Goal: Task Accomplishment & Management: Complete application form

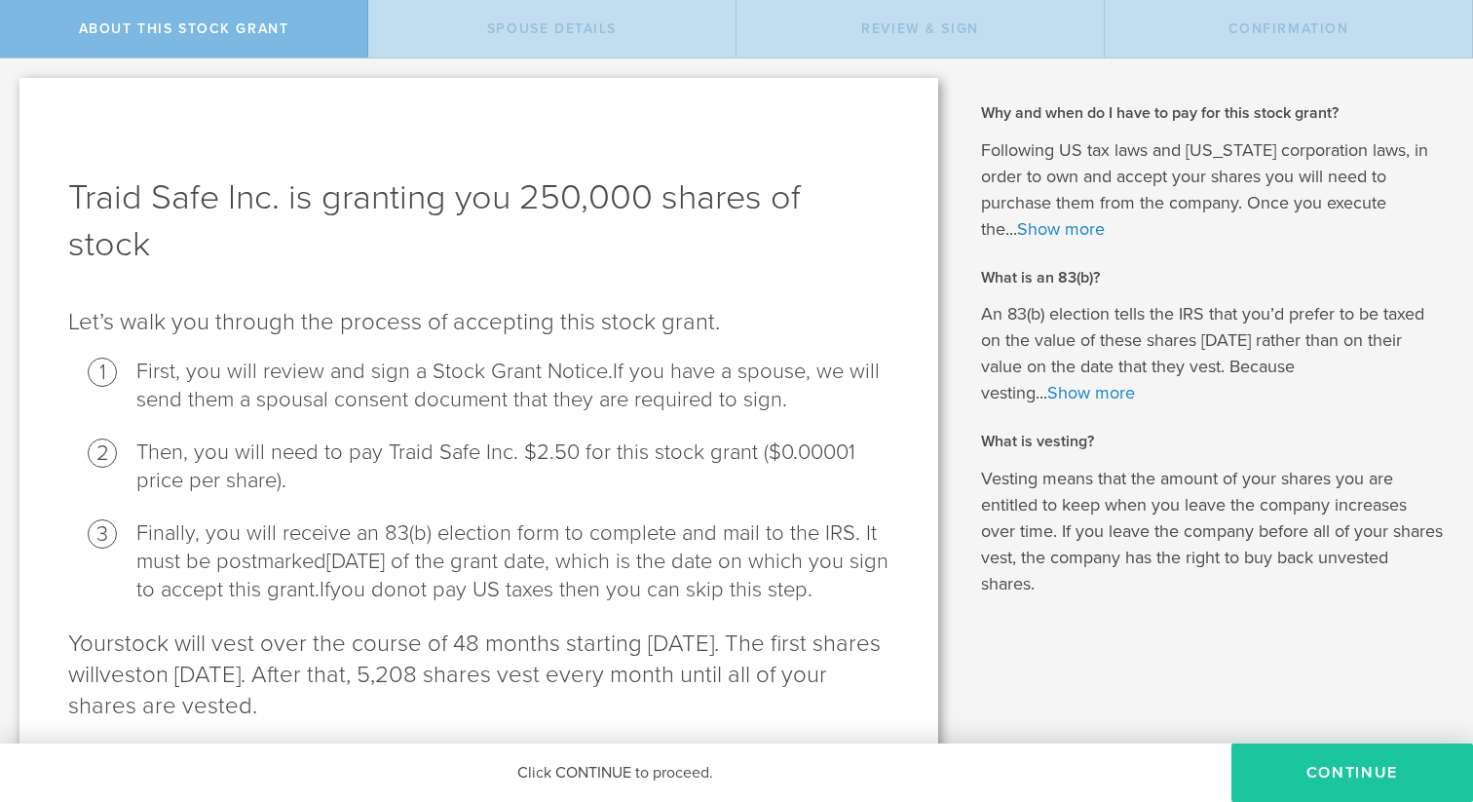
click at [1375, 787] on button "CONTINUE" at bounding box center [1352, 772] width 242 height 58
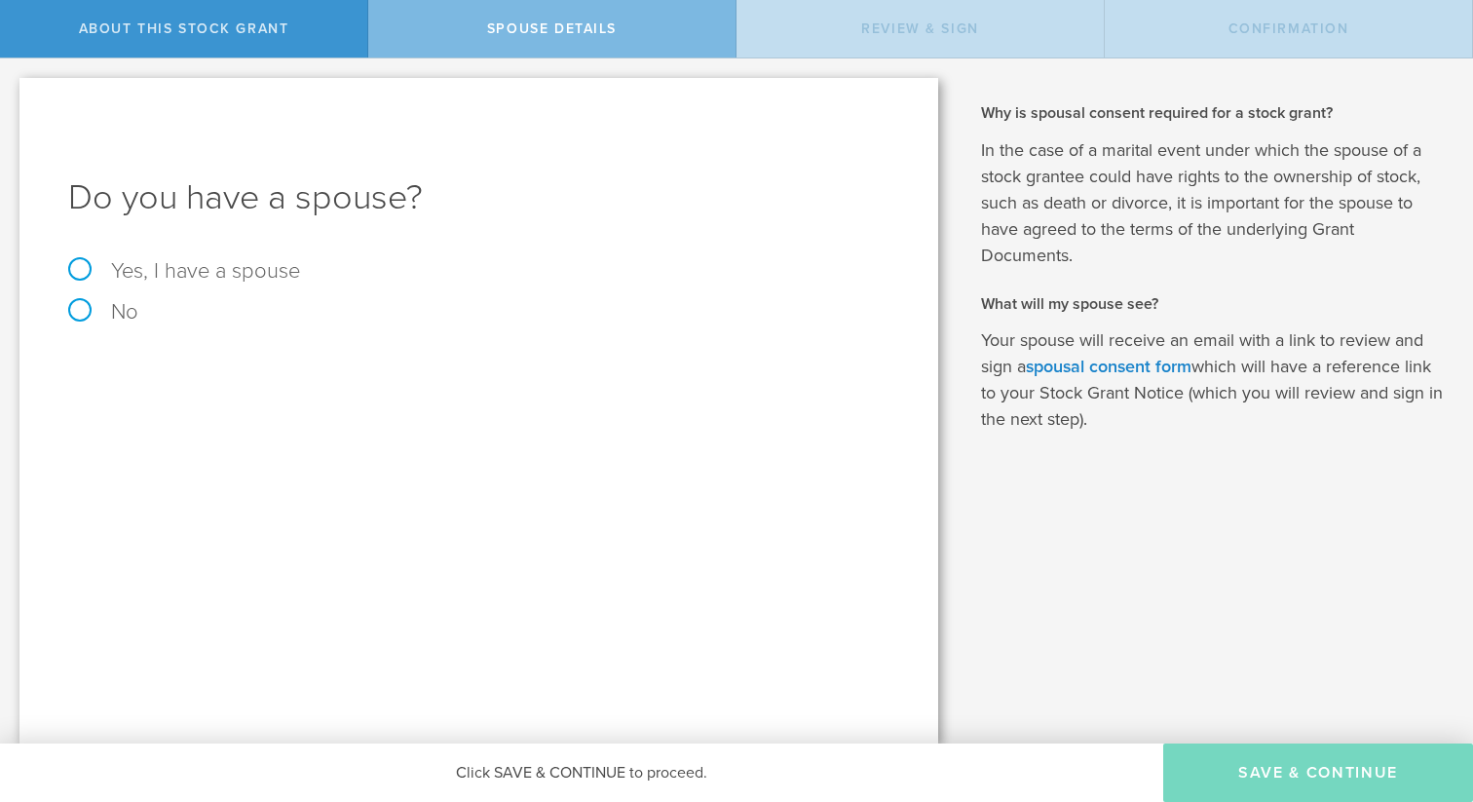
click at [109, 317] on label "No" at bounding box center [478, 311] width 821 height 21
click at [13, 90] on input "No" at bounding box center [6, 73] width 13 height 31
radio input "true"
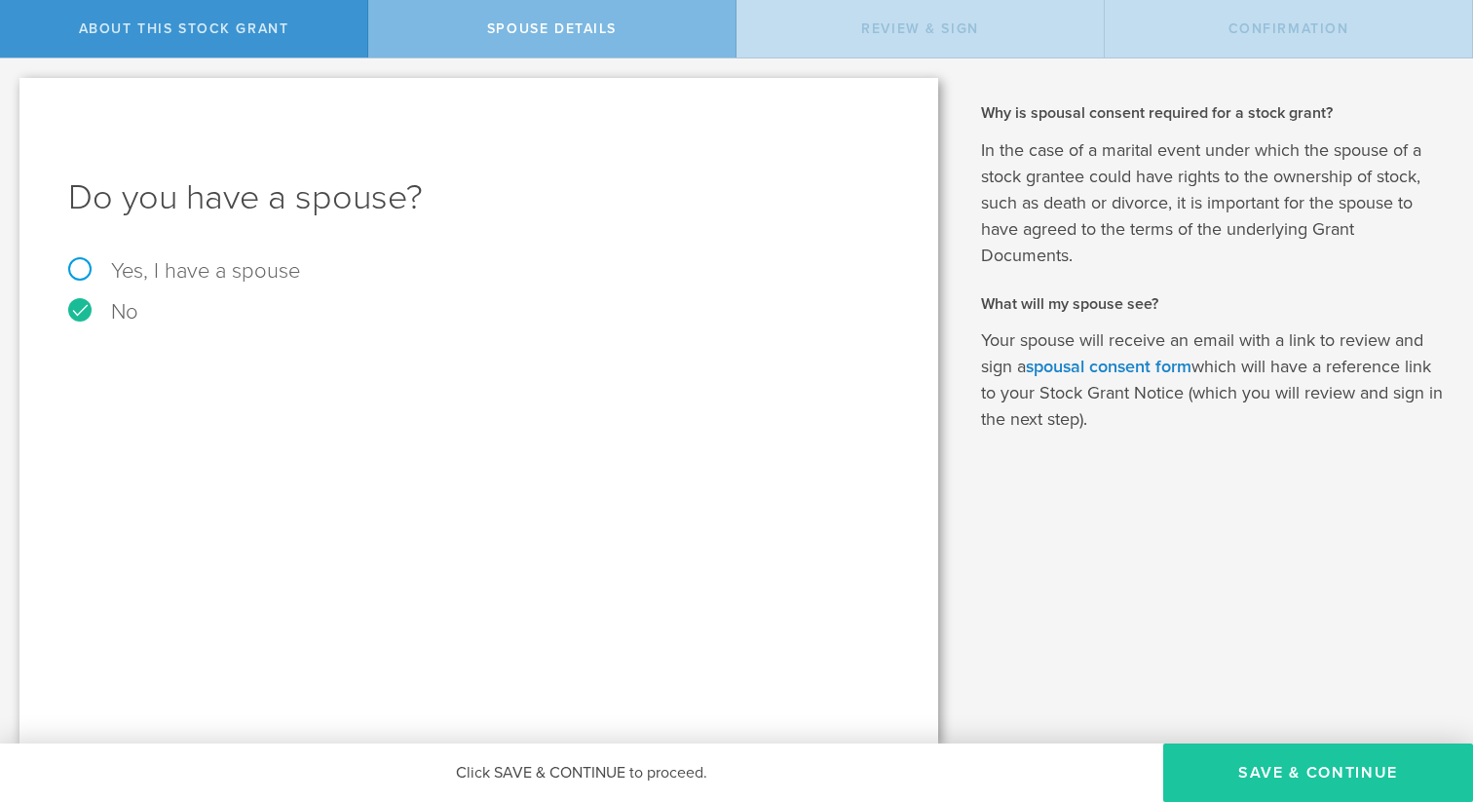
click at [1299, 764] on button "Save & Continue" at bounding box center [1318, 772] width 310 height 58
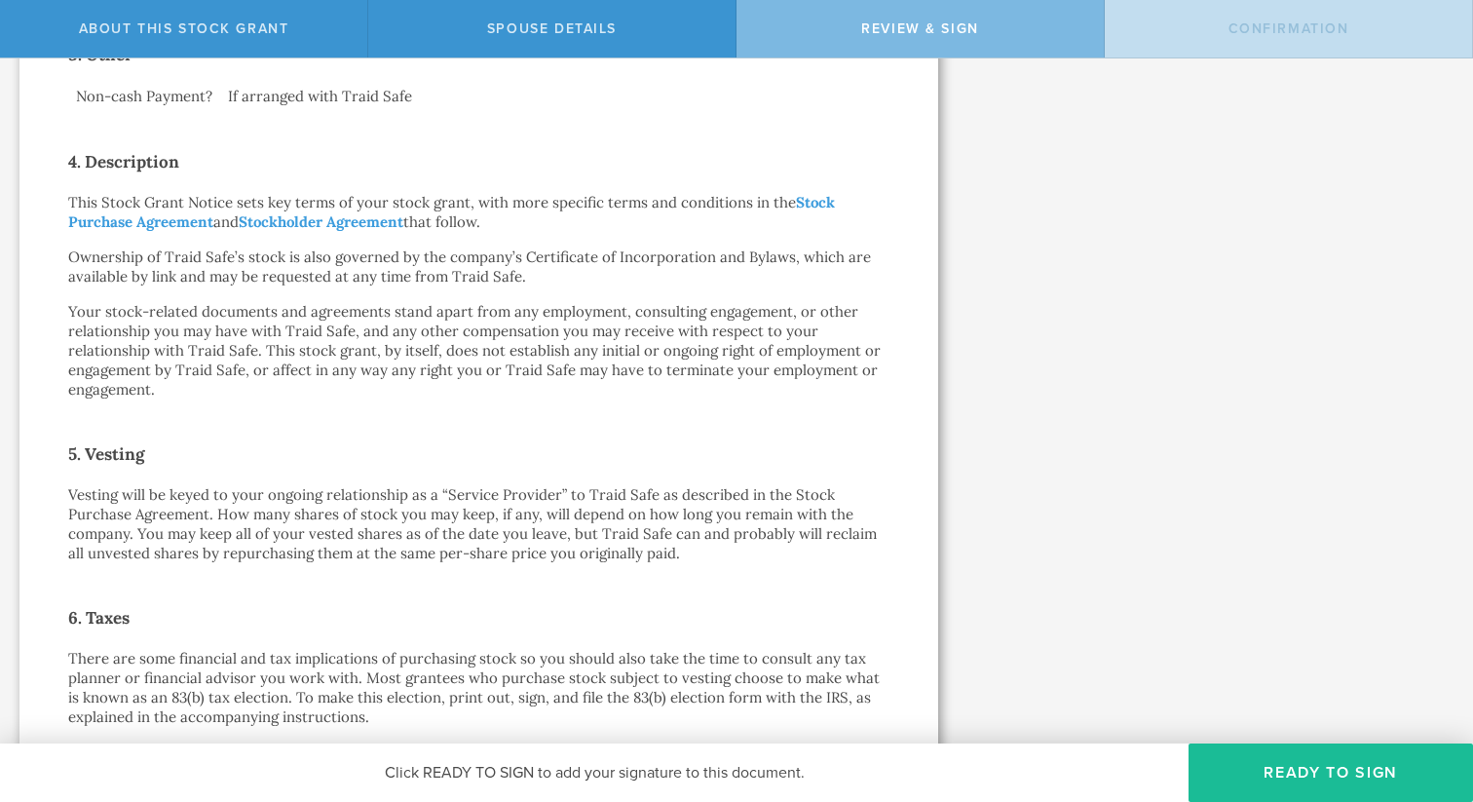
scroll to position [822, 0]
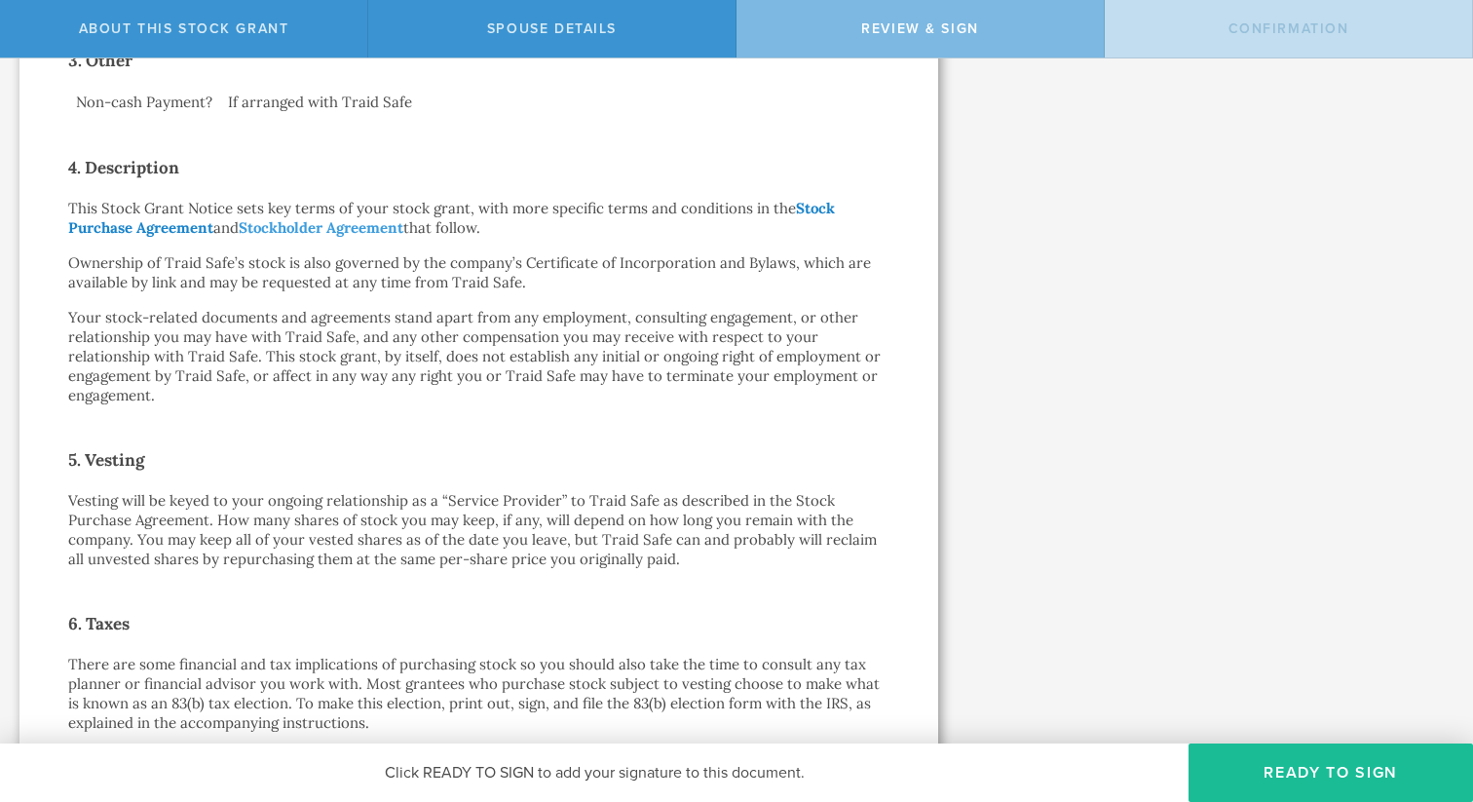
click at [140, 230] on link "Stock Purchase Agreement" at bounding box center [451, 218] width 766 height 38
click at [345, 231] on link "Stockholder Agreement" at bounding box center [321, 227] width 165 height 19
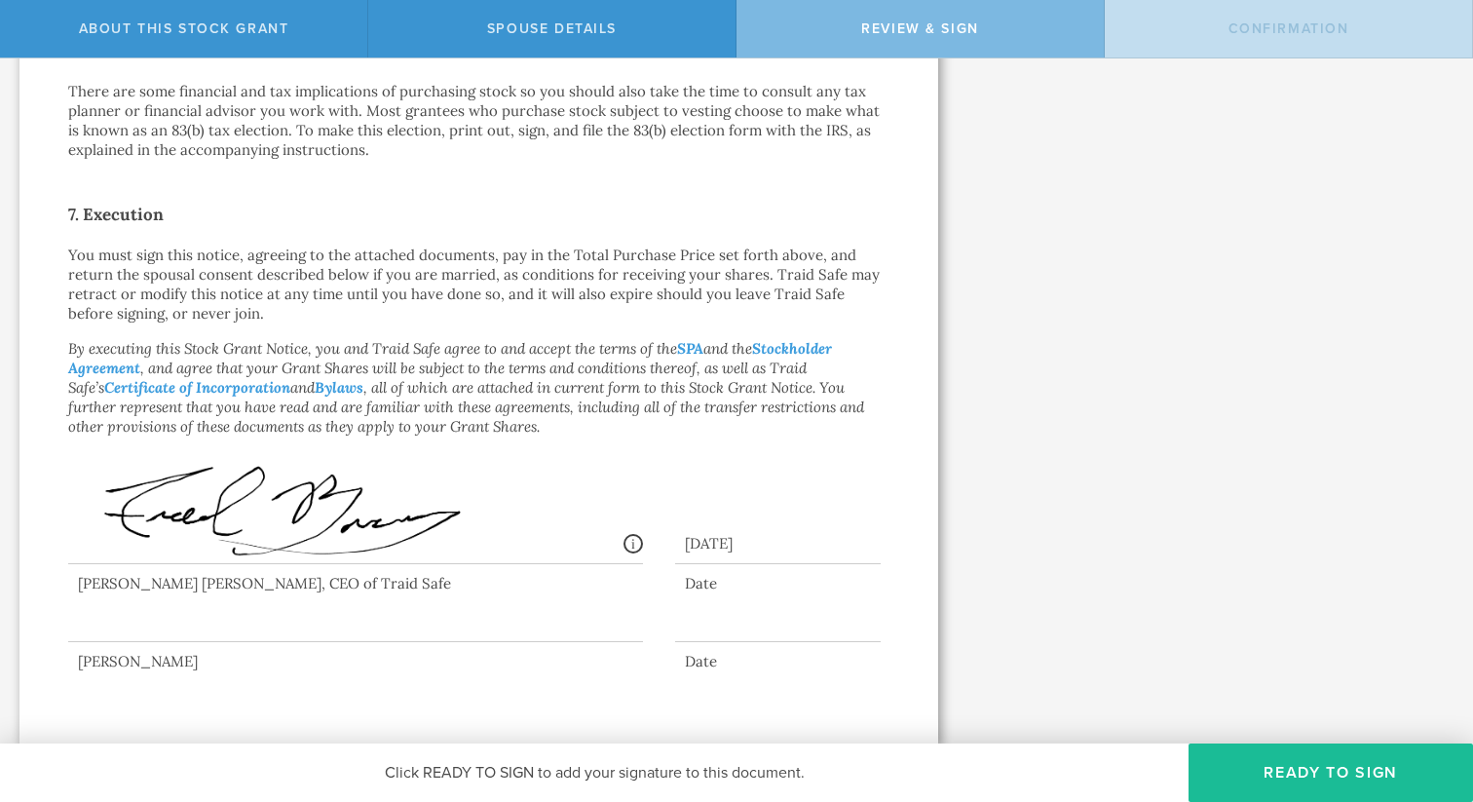
click at [602, 420] on p "By executing this Stock Grant Notice, you and Traid Safe agree to and accept th…" at bounding box center [478, 387] width 821 height 97
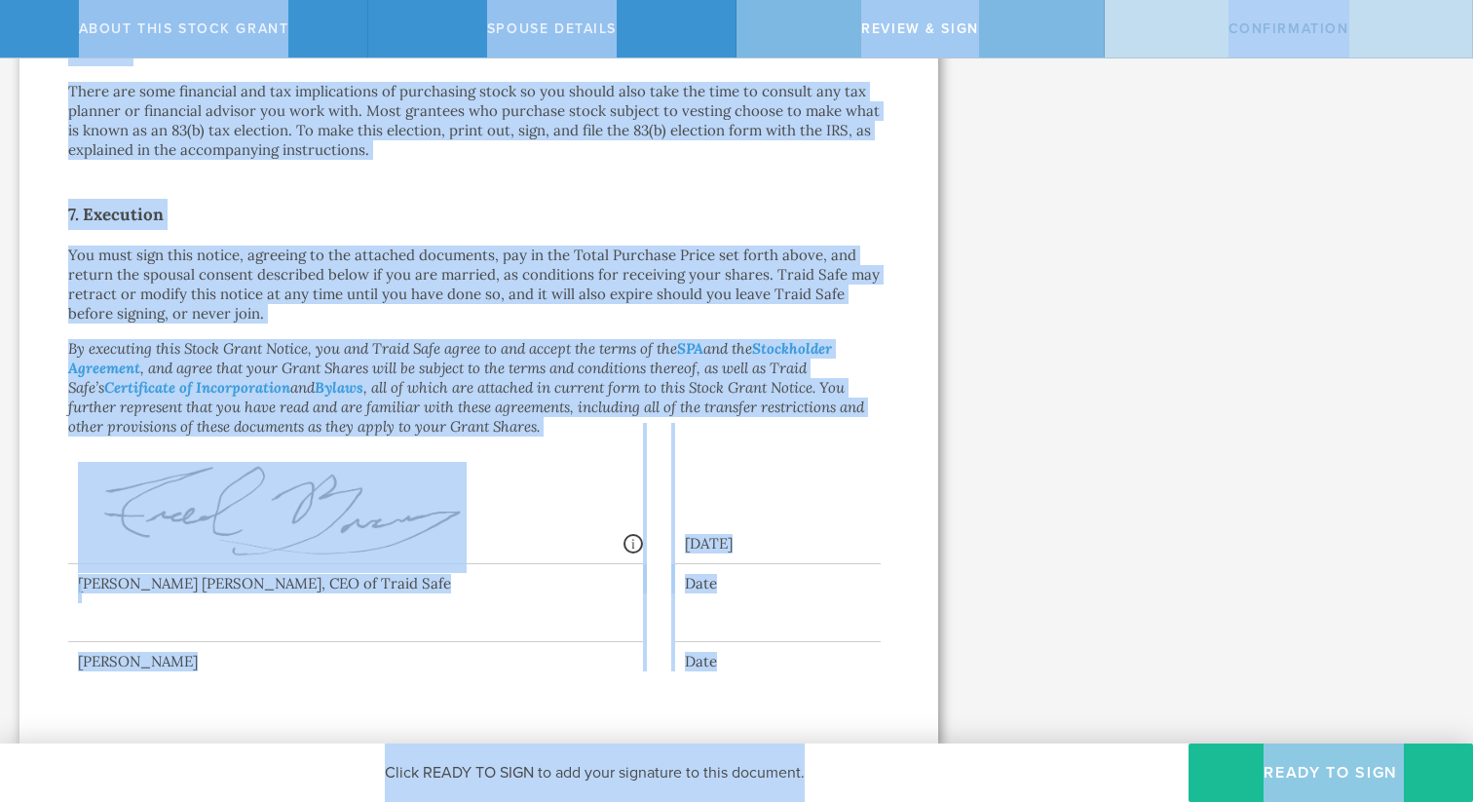
click at [760, 298] on p "You must sign this notice, agreeing to the attached documents, pay in the Total…" at bounding box center [478, 284] width 821 height 78
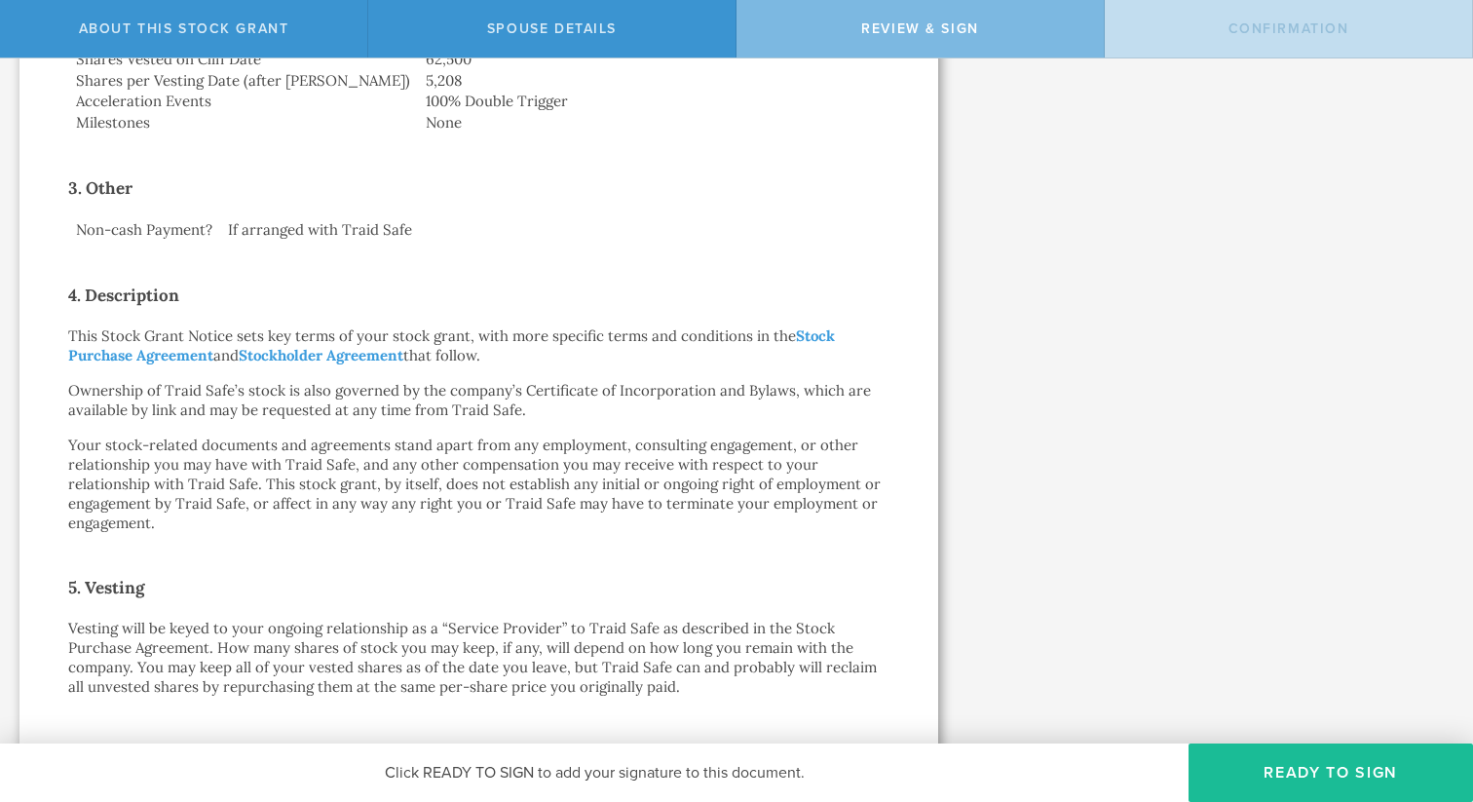
scroll to position [580, 0]
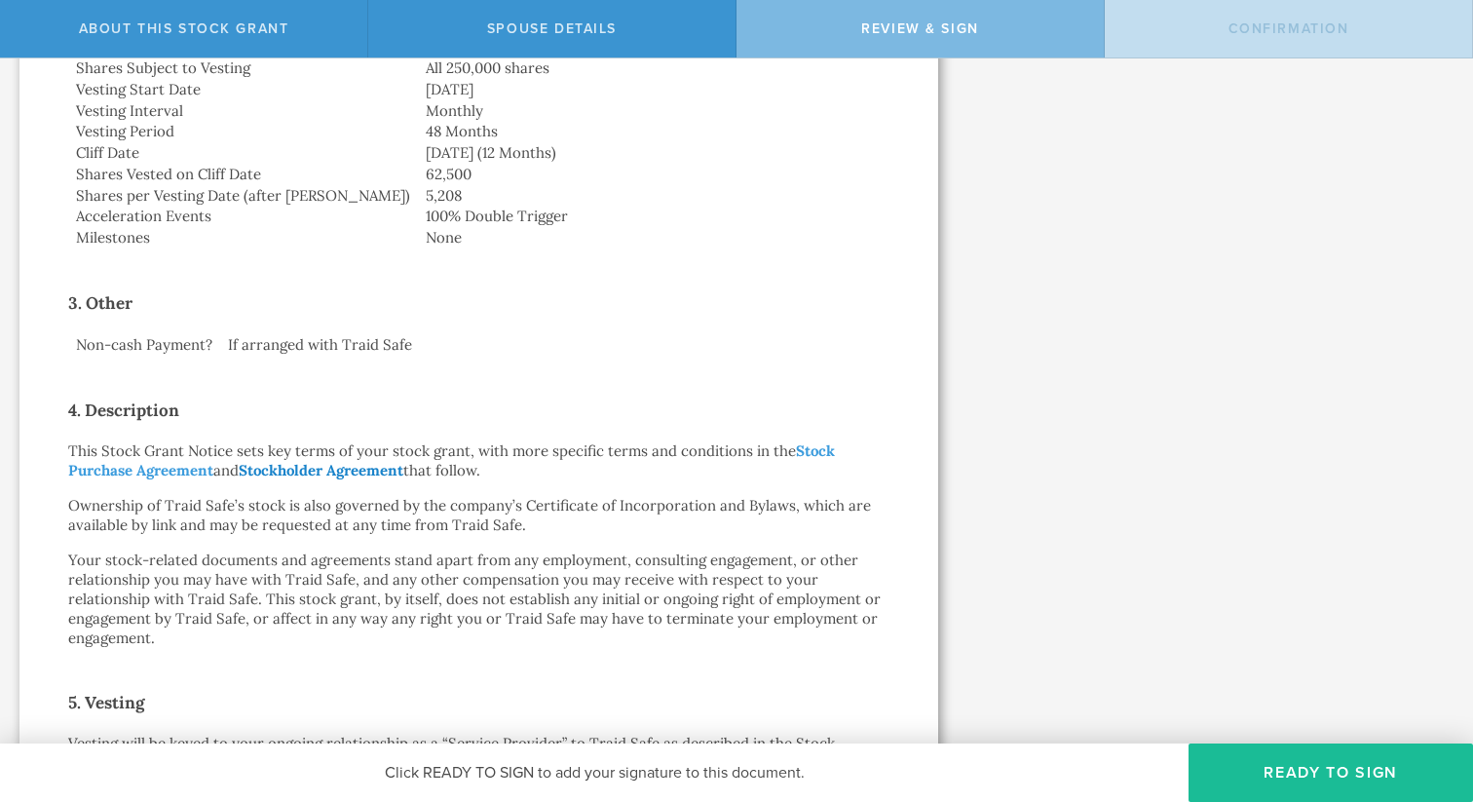
click at [315, 467] on link "Stockholder Agreement" at bounding box center [321, 470] width 165 height 19
